Goal: Task Accomplishment & Management: Use online tool/utility

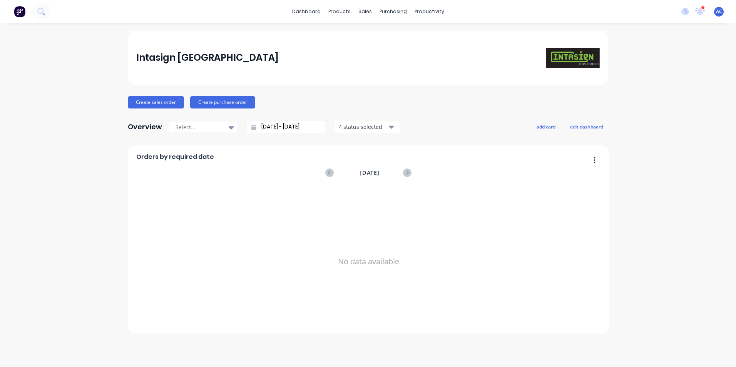
drag, startPoint x: 0, startPoint y: 0, endPoint x: 701, endPoint y: 10, distance: 700.7
click at [701, 10] on icon at bounding box center [699, 10] width 7 height 7
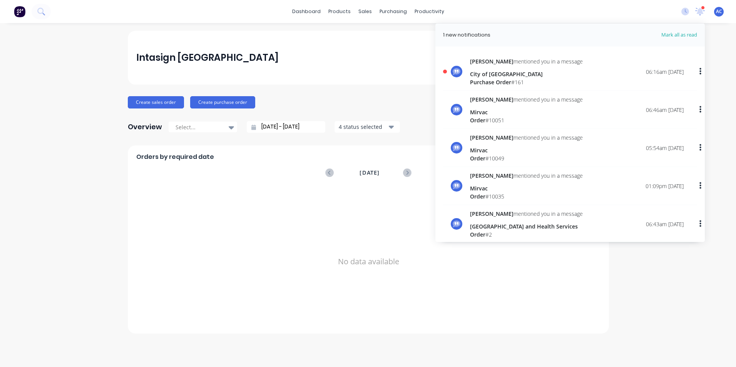
click at [535, 73] on div "City of [GEOGRAPHIC_DATA]" at bounding box center [526, 74] width 113 height 8
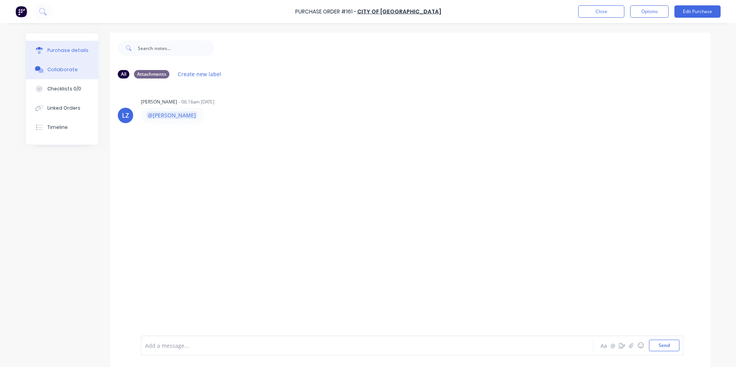
click at [82, 54] on div "Purchase details" at bounding box center [67, 50] width 41 height 7
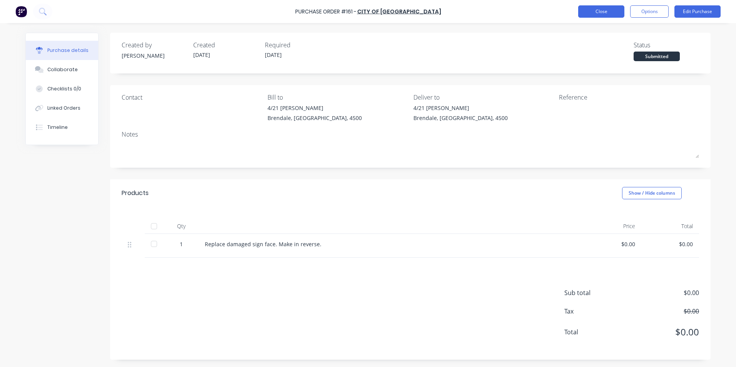
click at [602, 8] on button "Close" at bounding box center [601, 11] width 46 height 12
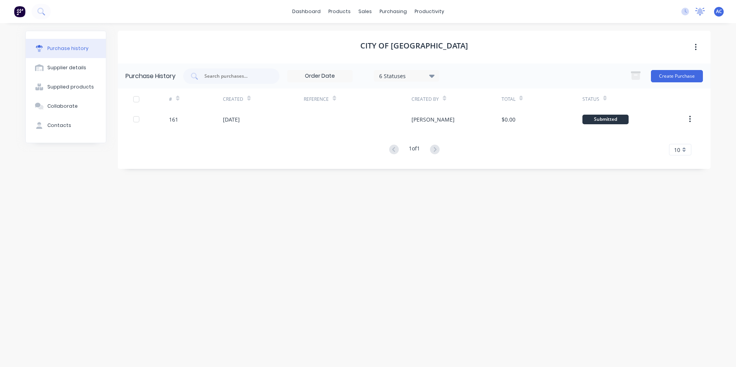
click at [699, 11] on icon at bounding box center [700, 11] width 7 height 6
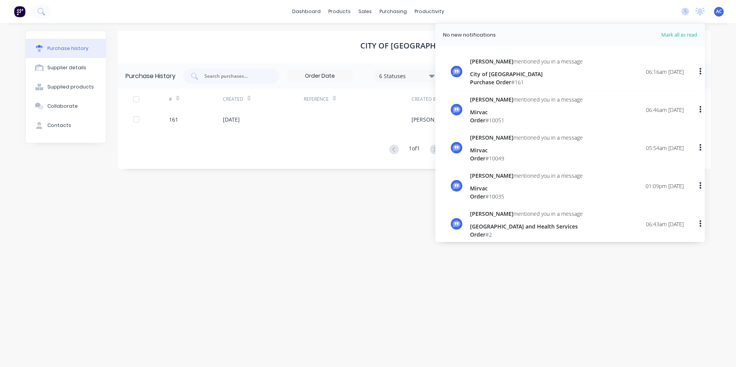
click at [567, 102] on div "[PERSON_NAME] mentioned you in a message Mirvac Order # 10051 06:46am [DATE]" at bounding box center [577, 109] width 214 height 29
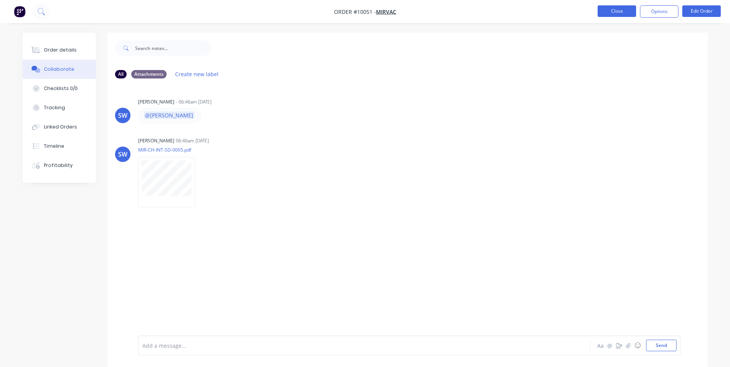
click at [619, 10] on button "Close" at bounding box center [617, 11] width 38 height 12
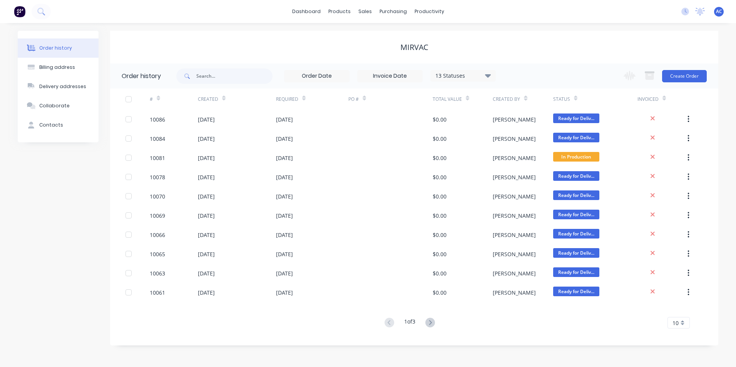
click at [700, 9] on icon at bounding box center [700, 11] width 7 height 6
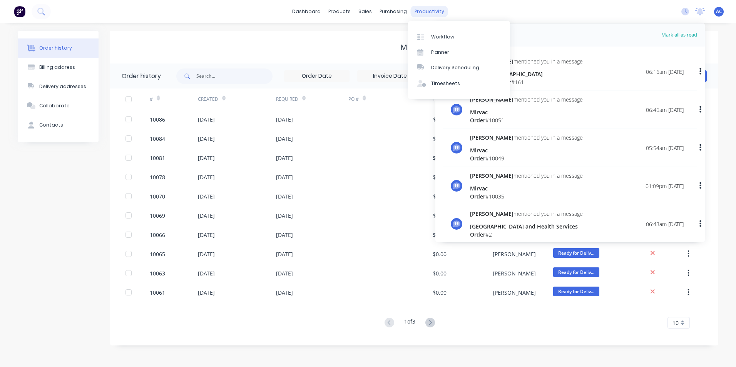
click at [438, 8] on div "productivity" at bounding box center [429, 12] width 37 height 12
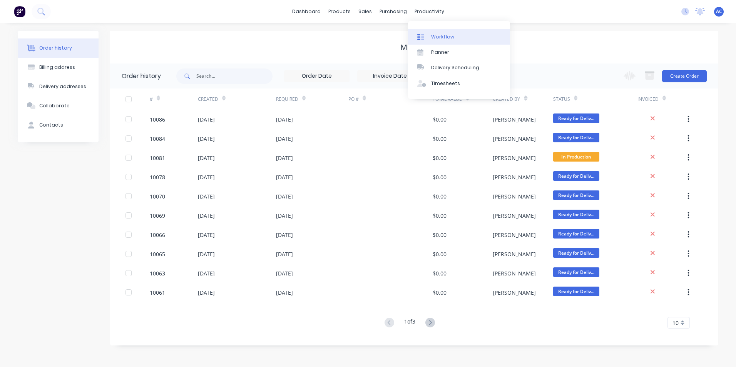
click at [443, 38] on div "Workflow" at bounding box center [442, 36] width 23 height 7
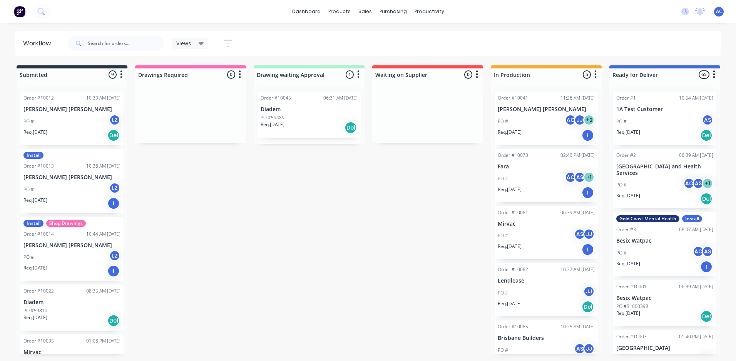
click at [236, 44] on button "button" at bounding box center [228, 43] width 25 height 15
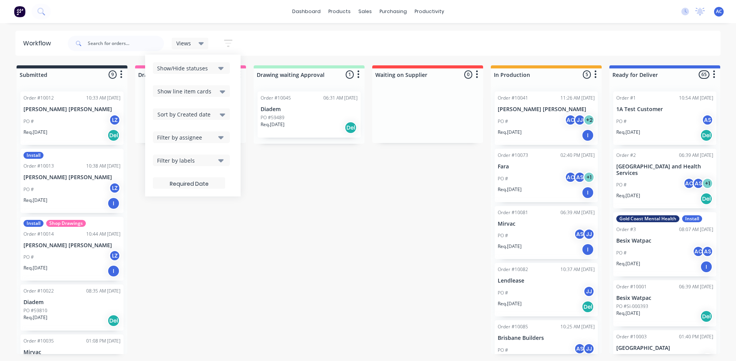
click at [200, 138] on div "Filter by assignee" at bounding box center [186, 138] width 58 height 8
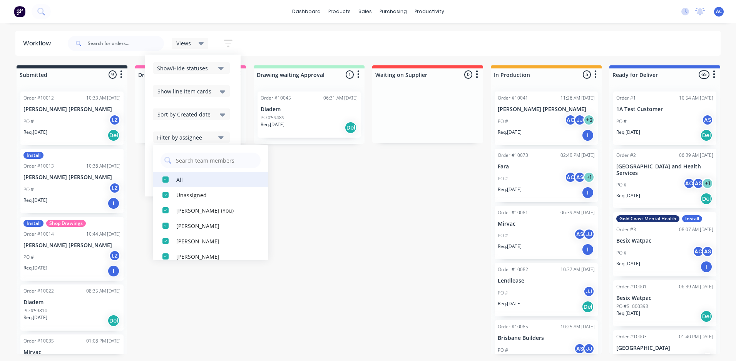
click at [208, 182] on div "All" at bounding box center [214, 180] width 77 height 8
click at [204, 186] on button "All" at bounding box center [210, 179] width 115 height 15
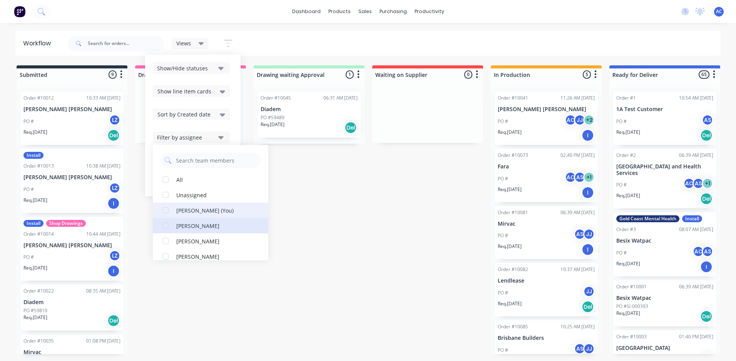
click at [191, 224] on div "[PERSON_NAME]" at bounding box center [214, 226] width 77 height 8
click at [192, 211] on div "[PERSON_NAME]" at bounding box center [214, 210] width 77 height 8
click at [192, 223] on div "[PERSON_NAME]" at bounding box center [214, 226] width 77 height 8
click at [194, 214] on div "[PERSON_NAME]" at bounding box center [214, 210] width 77 height 8
click at [197, 206] on div "[PERSON_NAME] (You)" at bounding box center [214, 210] width 77 height 8
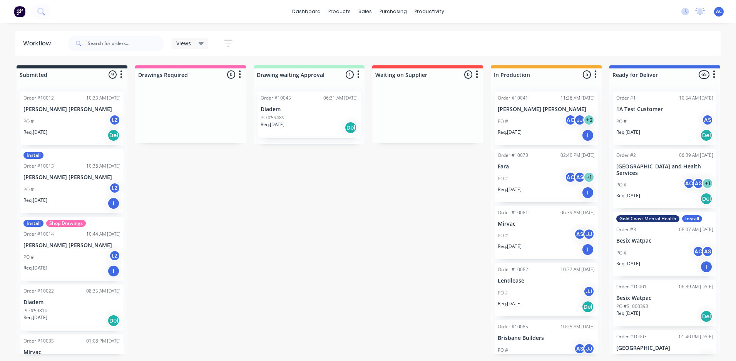
click at [277, 201] on div "Submitted 9 Sort By Created date Required date Order number Customer name Most …" at bounding box center [468, 209] width 949 height 289
